Goal: Feedback & Contribution: Submit feedback/report problem

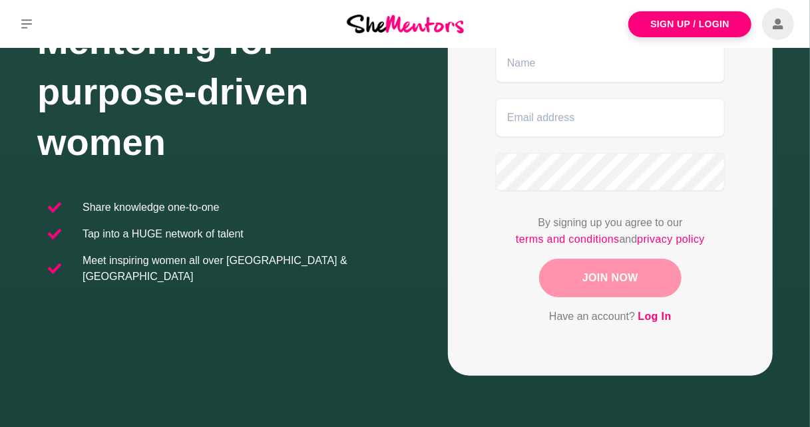
scroll to position [388, 0]
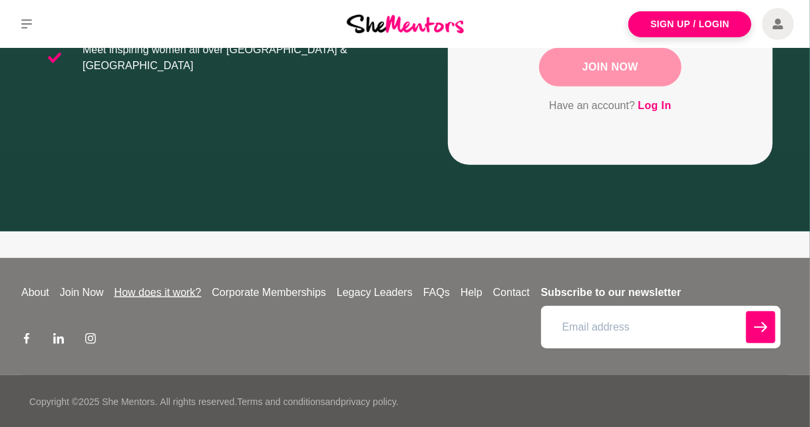
click at [147, 294] on link "How does it work?" at bounding box center [158, 293] width 98 height 16
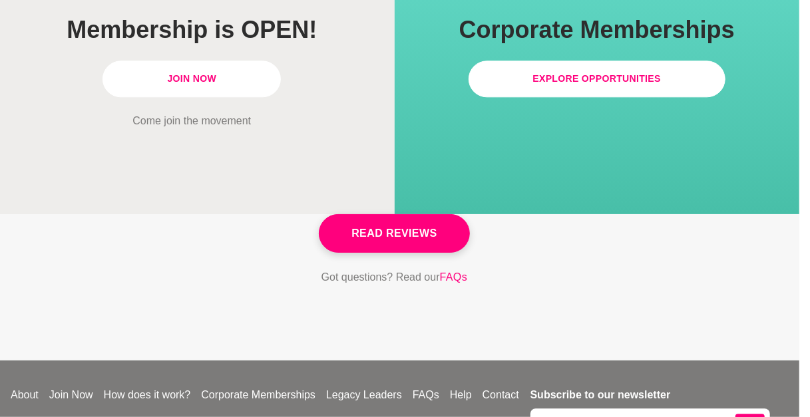
scroll to position [4038, 11]
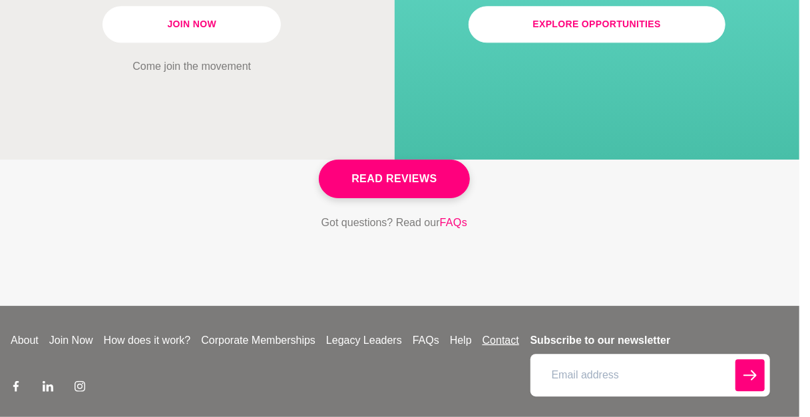
click at [512, 333] on link "Contact" at bounding box center [500, 341] width 47 height 16
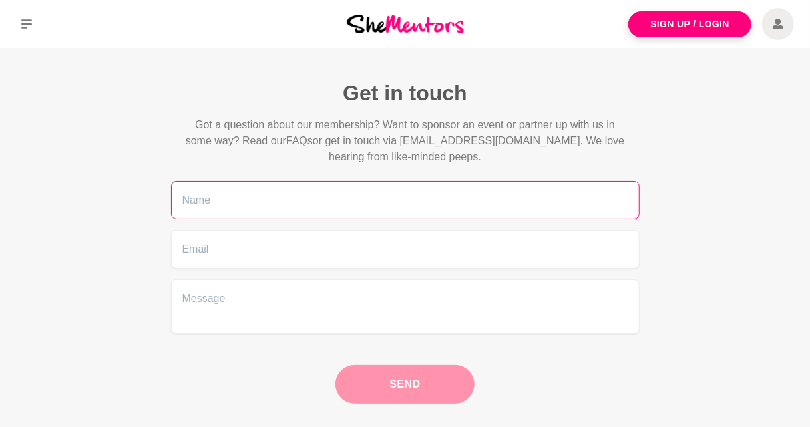
click at [321, 210] on input "text" at bounding box center [405, 200] width 469 height 39
type input "[PERSON_NAME]"
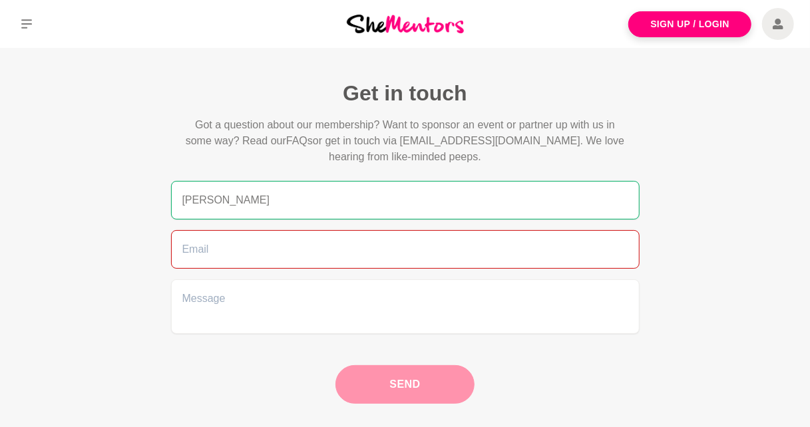
click at [266, 257] on input "email" at bounding box center [405, 249] width 469 height 39
type input "[EMAIL_ADDRESS][DOMAIN_NAME]"
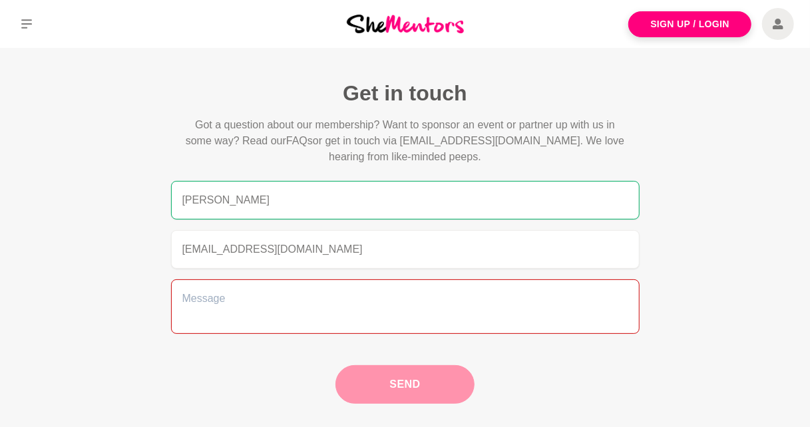
click at [214, 303] on textarea at bounding box center [405, 307] width 469 height 55
paste textarea "She Mentors"
type textarea "She Mentors"
paste textarea "Hi I’m [PERSON_NAME], a [DEMOGRAPHIC_DATA] Gold Coast-based photographer and co…"
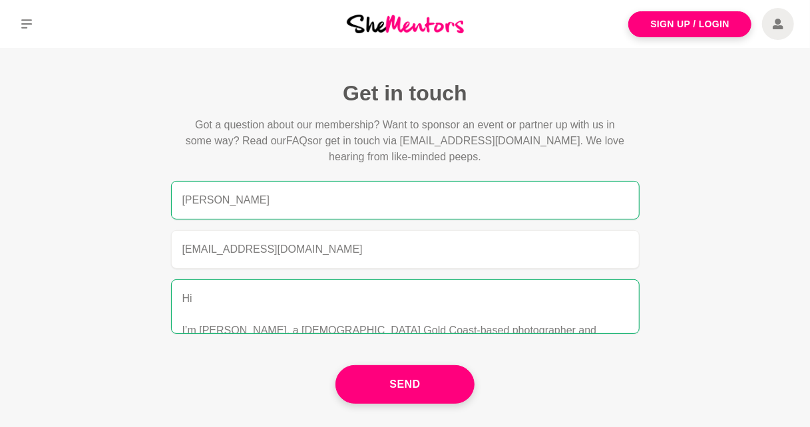
scroll to position [226, 0]
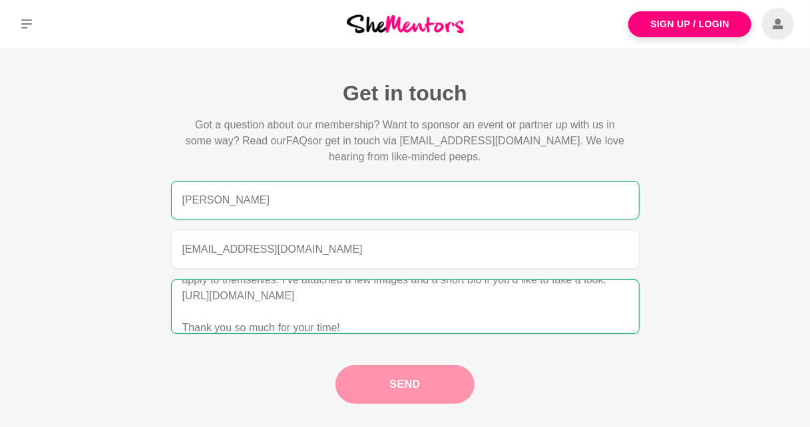
type textarea "Hi I’m [PERSON_NAME], a [DEMOGRAPHIC_DATA] Gold Coast-based photographer and co…"
click at [411, 372] on button "Send" at bounding box center [404, 384] width 138 height 39
